Goal: Navigation & Orientation: Go to known website

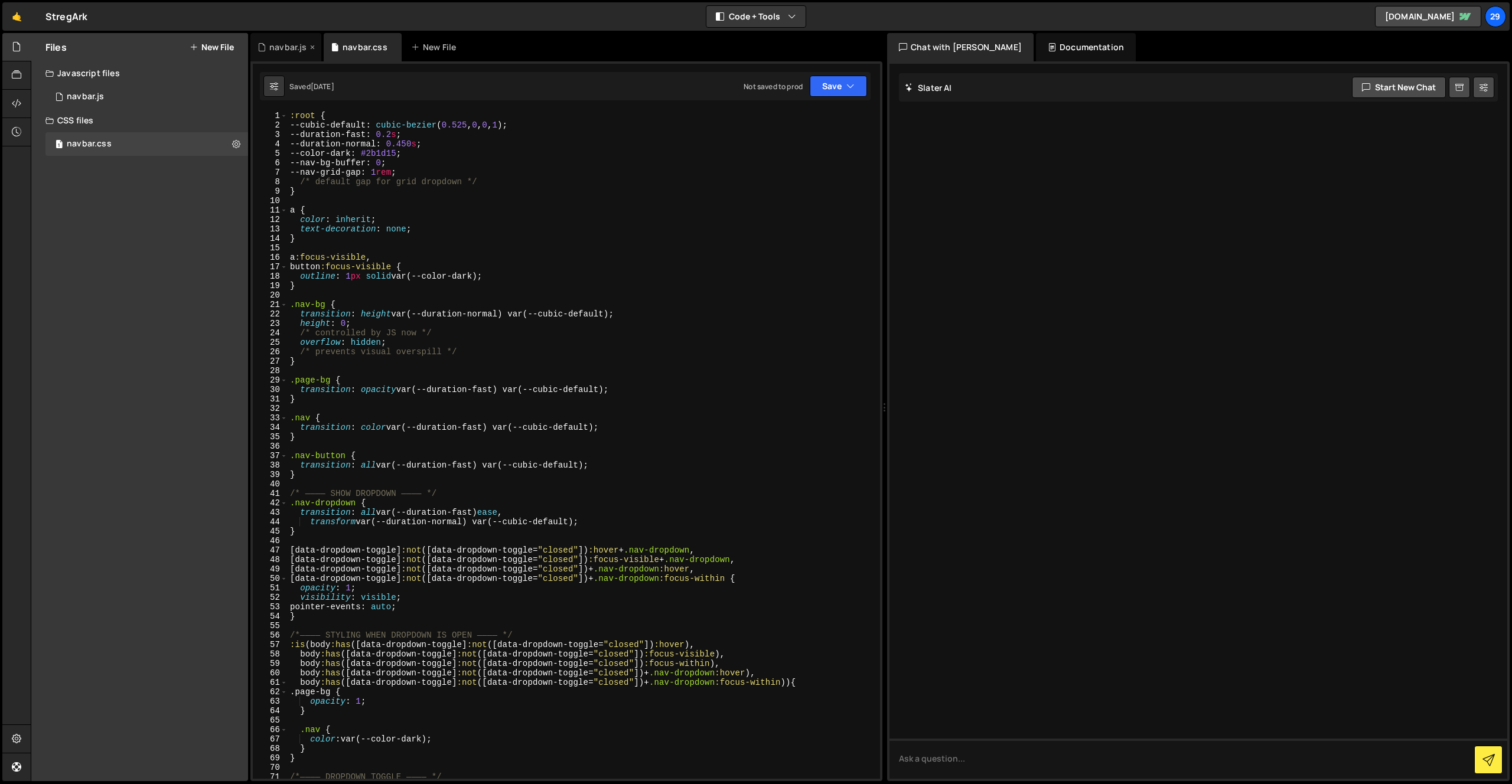
click at [298, 46] on div "navbar.js" at bounding box center [287, 47] width 37 height 12
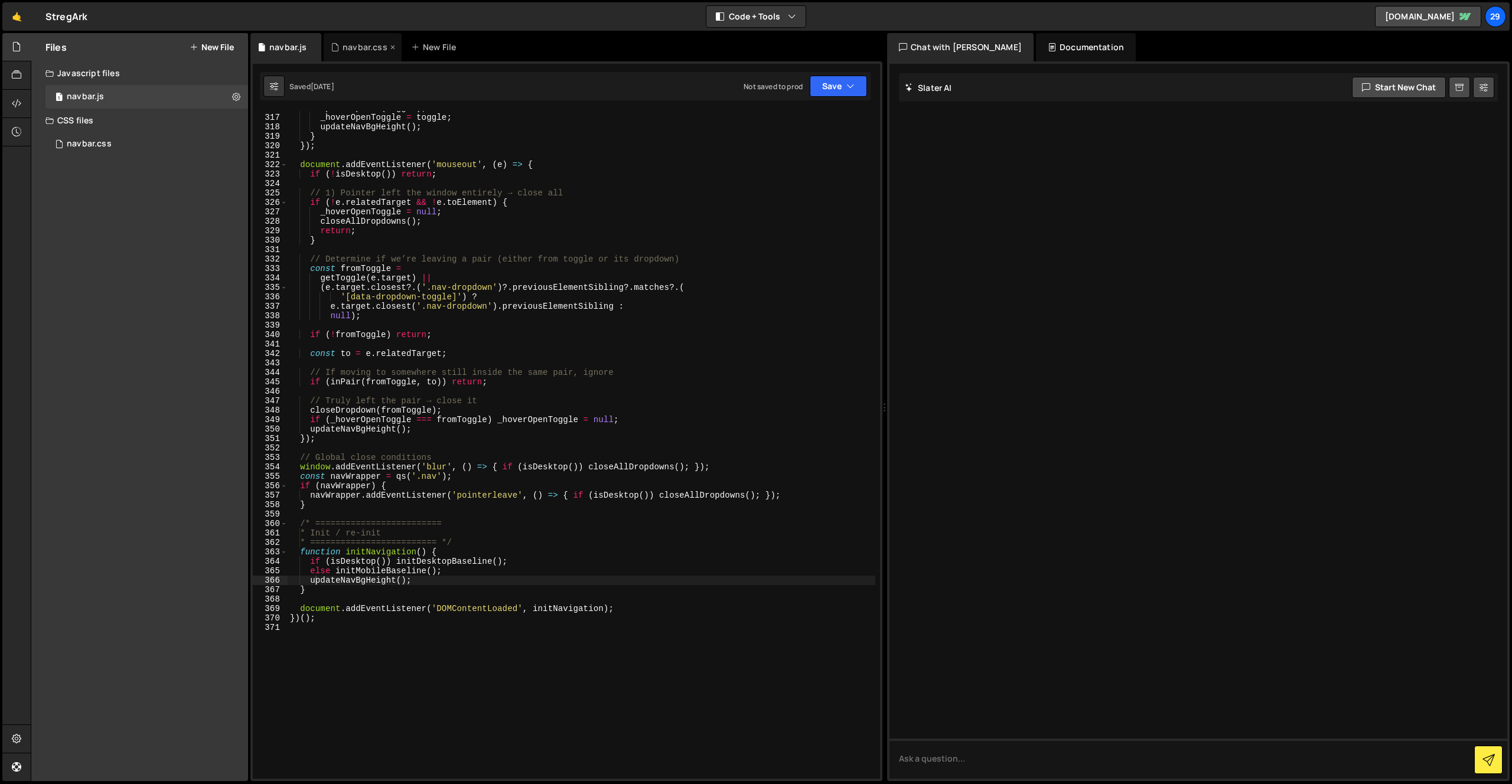
click at [351, 42] on div "navbar.css" at bounding box center [365, 47] width 45 height 12
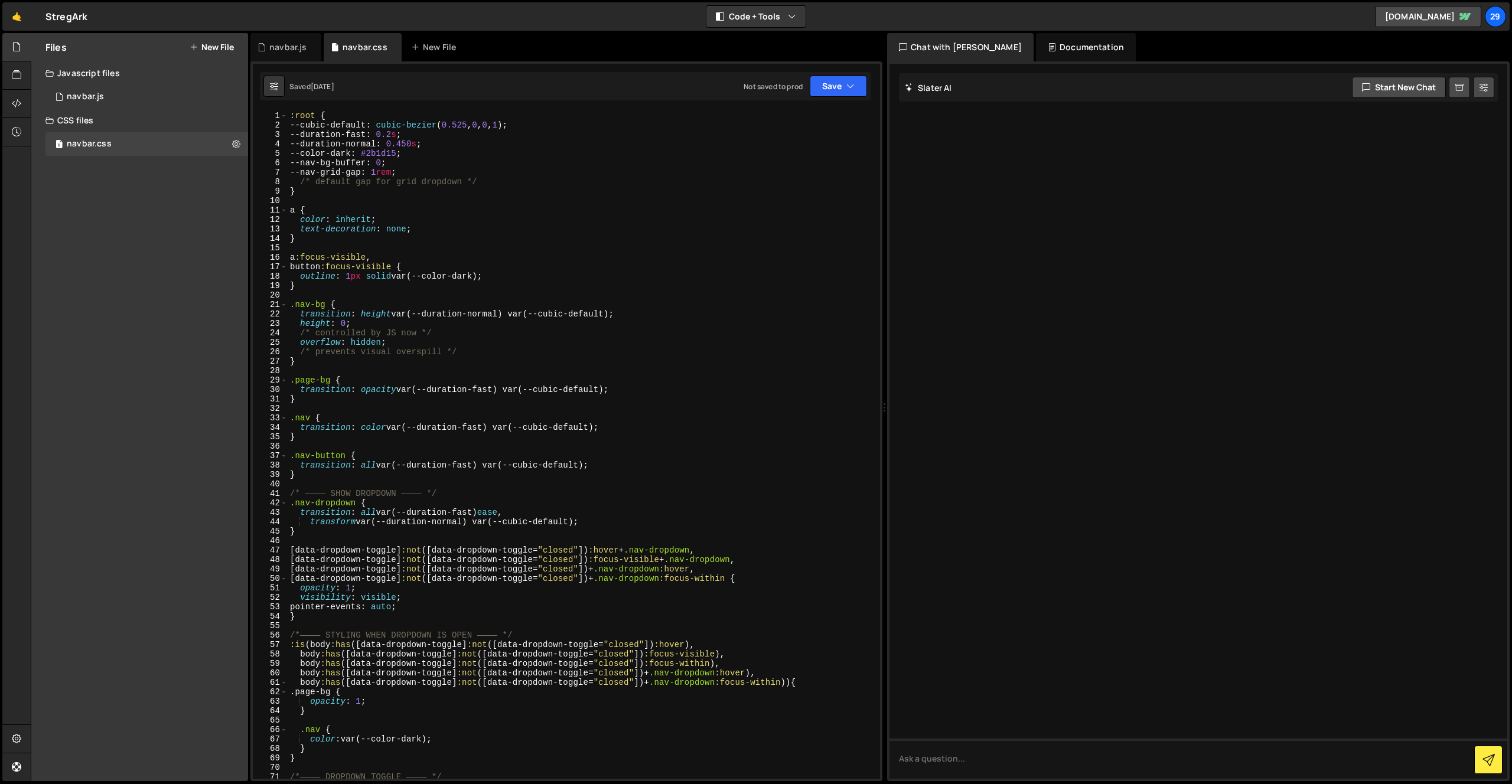
click at [921, 10] on div "🤙 StregArk ⚠️ Code is being edited in another browser Code + Tools Code Only Co…" at bounding box center [756, 16] width 1507 height 28
